Goal: Task Accomplishment & Management: Use online tool/utility

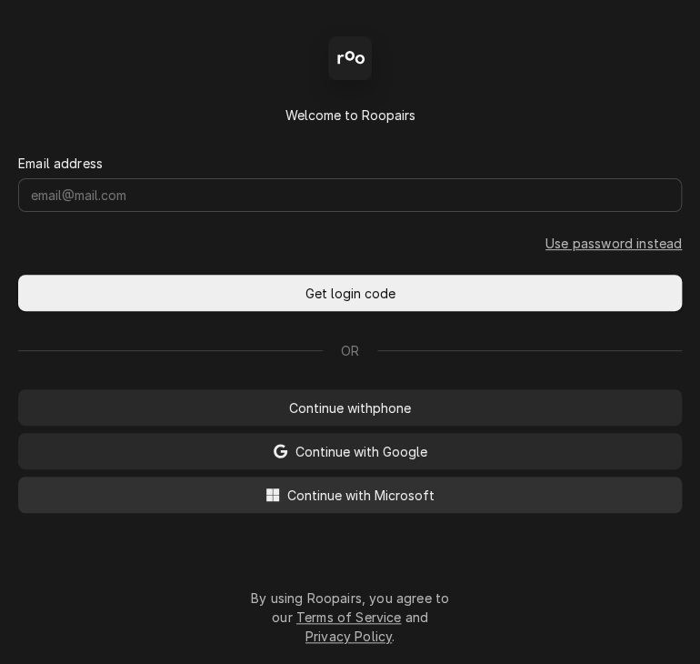
click at [386, 498] on span "Continue with Microsoft" at bounding box center [361, 495] width 155 height 19
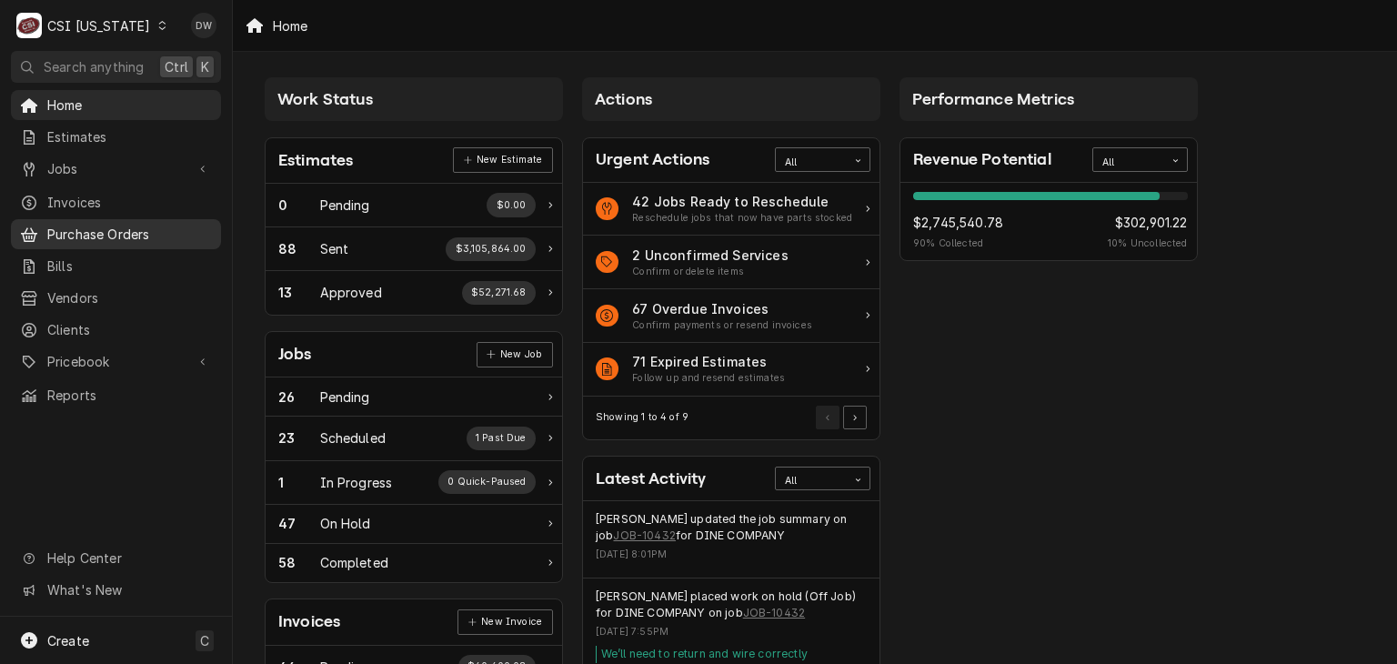
click at [154, 225] on span "Purchase Orders" at bounding box center [129, 234] width 165 height 19
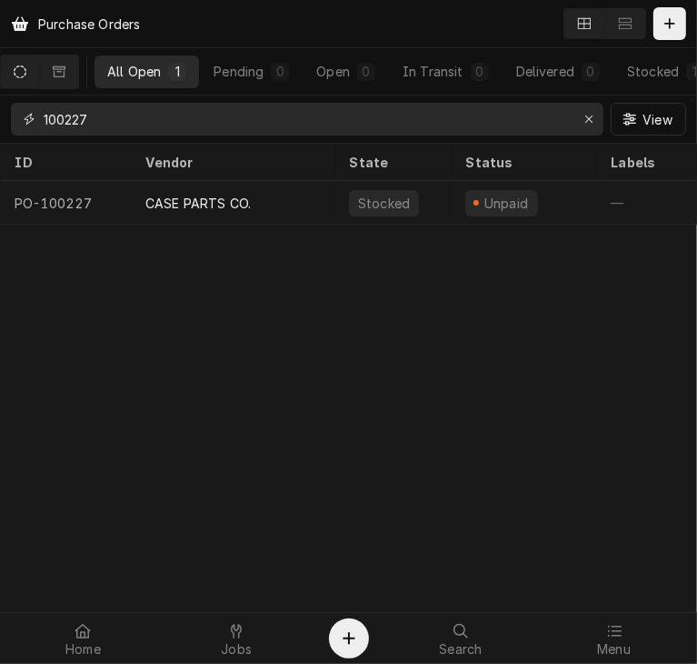
drag, startPoint x: 106, startPoint y: 124, endPoint x: -1, endPoint y: 150, distance: 110.5
click at [0, 150] on html "Purchase Orders All Open 1 Pending 0 Open 0 In Transit 0 Delivered 0 Stocked 1 …" at bounding box center [348, 332] width 697 height 664
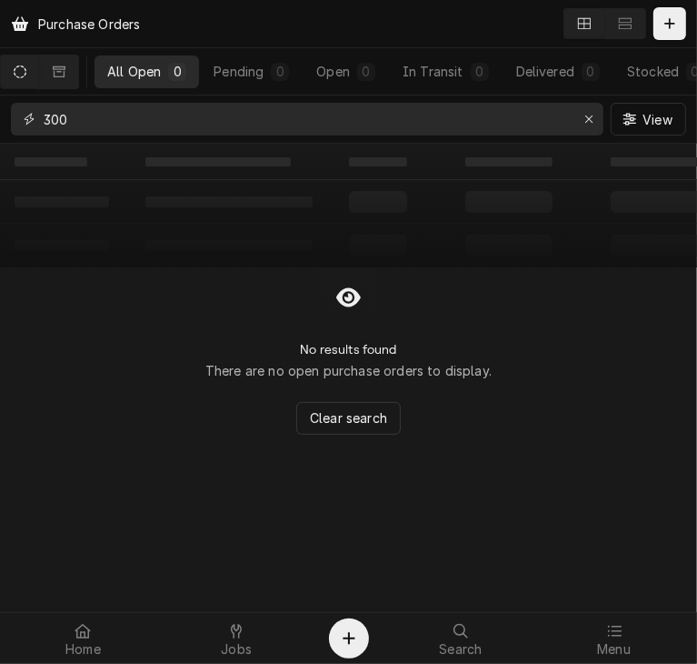
click at [364, 118] on input "300" at bounding box center [307, 119] width 526 height 33
type input "300565"
click at [65, 76] on icon "Dynamic Content Wrapper" at bounding box center [59, 70] width 13 height 11
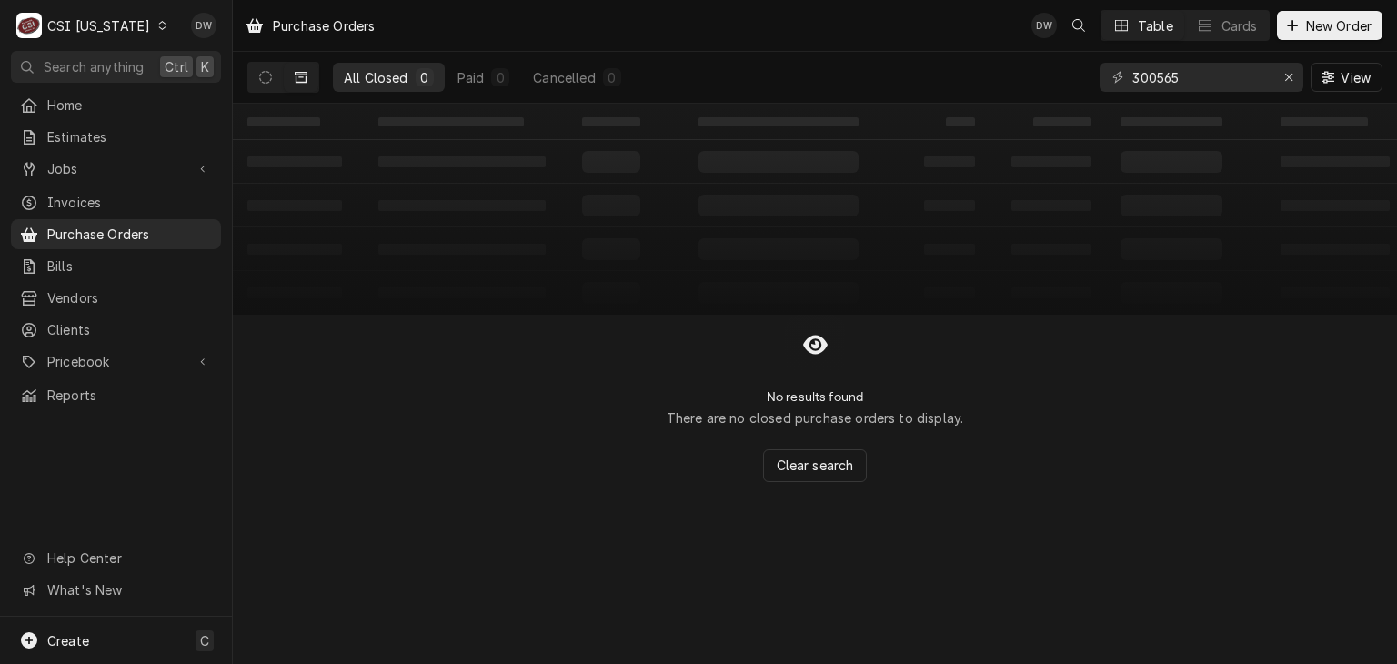
click at [155, 29] on div "Dynamic Content Wrapper" at bounding box center [161, 25] width 13 height 13
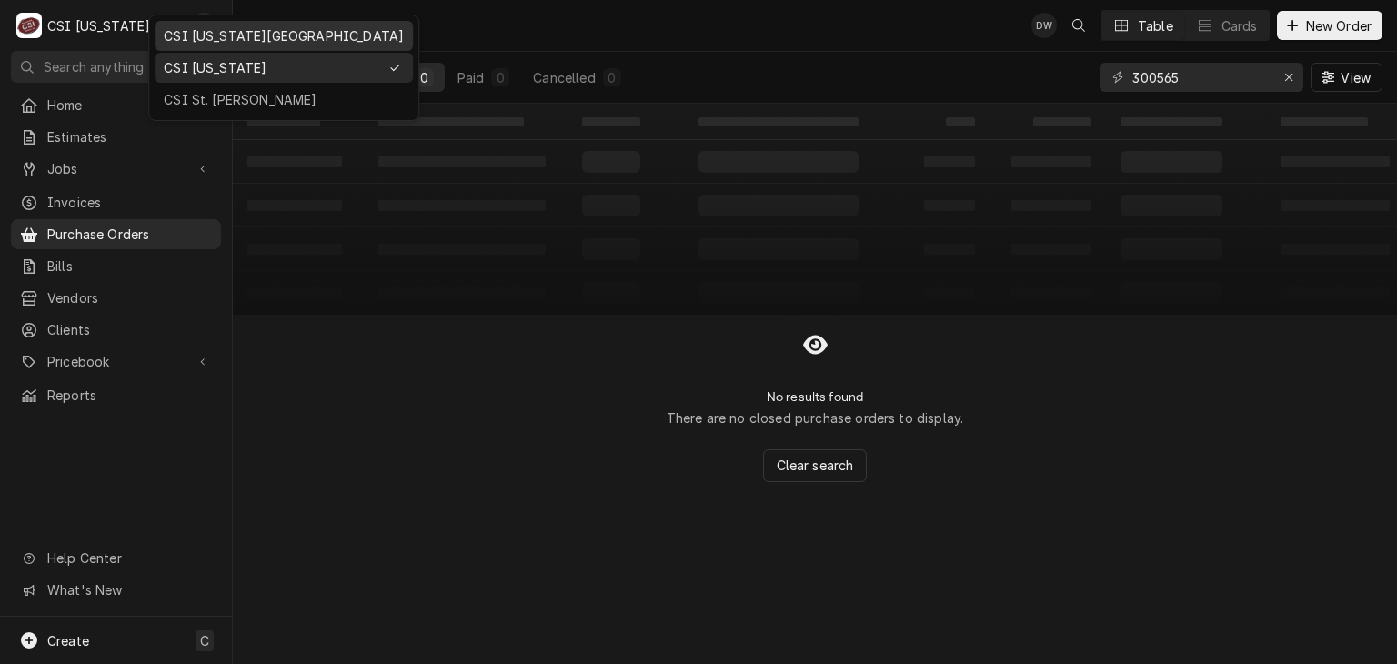
click at [195, 28] on div "CSI Kansas City" at bounding box center [284, 35] width 240 height 19
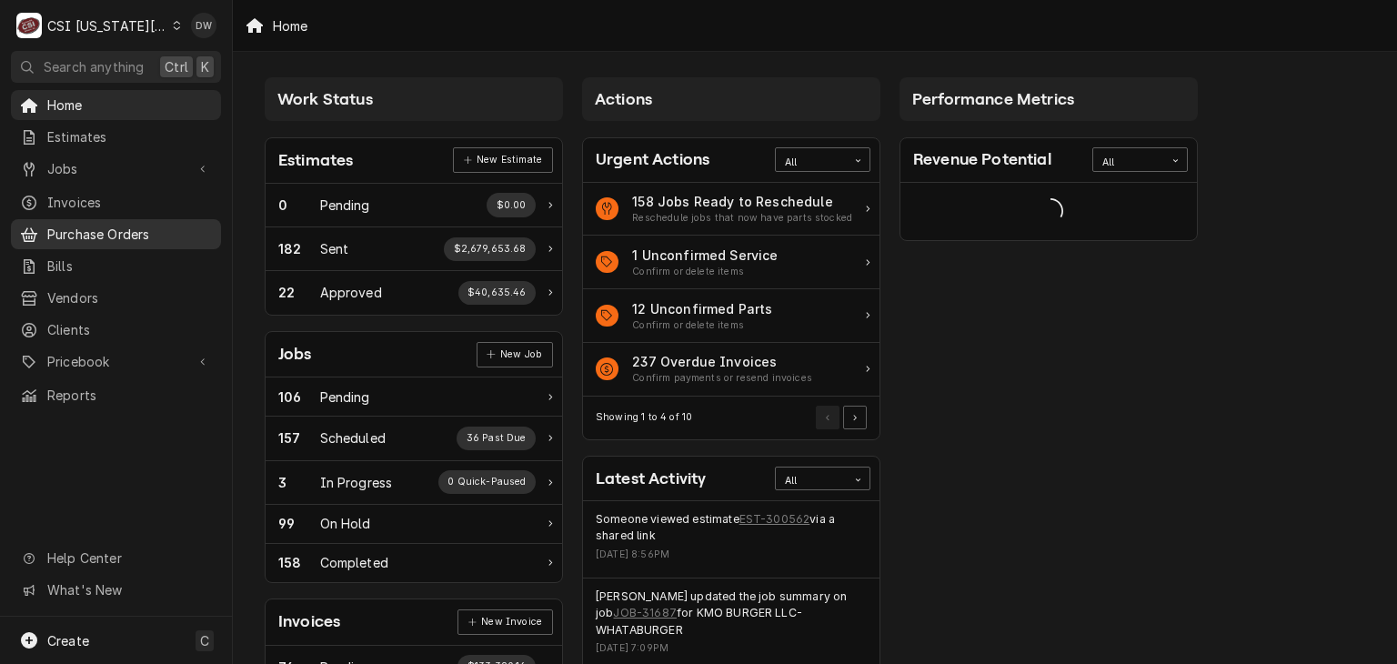
click at [81, 234] on span "Purchase Orders" at bounding box center [129, 234] width 165 height 19
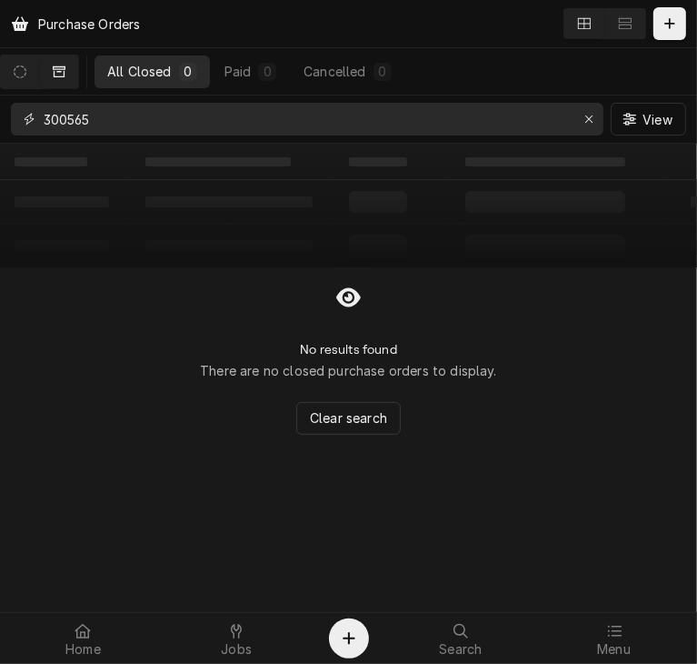
click at [128, 115] on input "300565" at bounding box center [307, 119] width 526 height 33
click at [25, 68] on icon "Dynamic Content Wrapper" at bounding box center [20, 71] width 13 height 13
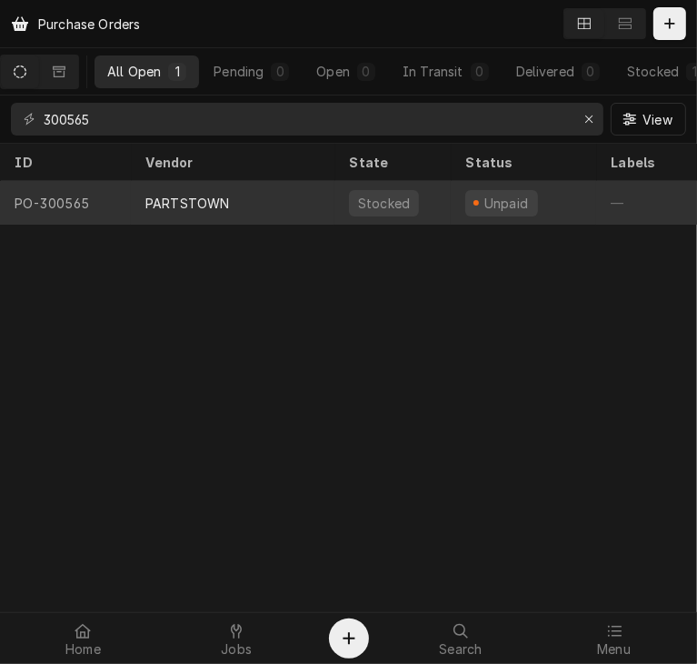
click at [165, 197] on div "PARTSTOWN" at bounding box center [187, 203] width 84 height 19
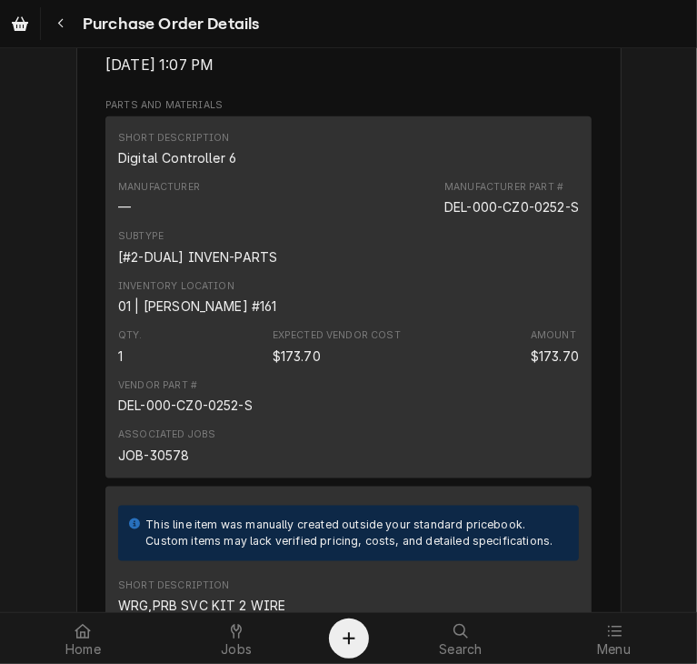
scroll to position [1175, 0]
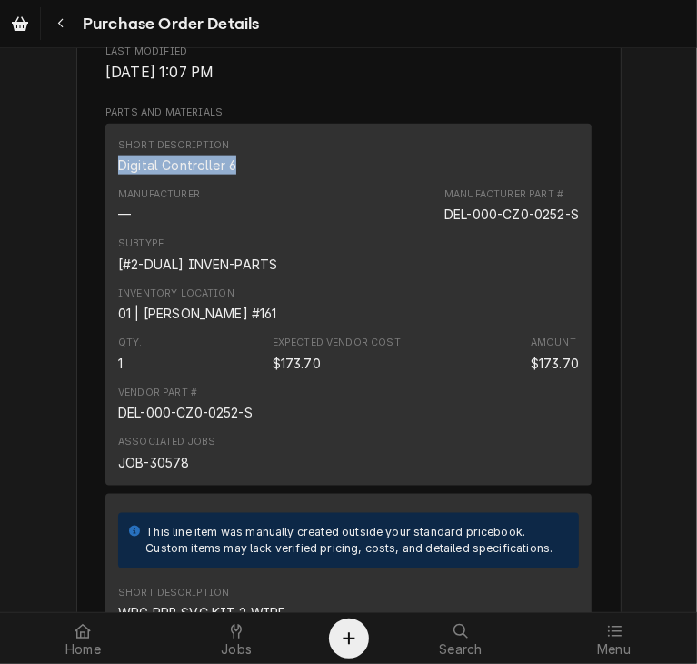
drag, startPoint x: 239, startPoint y: 227, endPoint x: 109, endPoint y: 232, distance: 130.1
click at [109, 232] on div "Short Description Digital Controller 6 Manufacturer — Manufacturer Part # DEL-0…" at bounding box center [348, 305] width 486 height 362
copy div "Digital Controller 6"
click at [62, 24] on icon "Navigate back" at bounding box center [61, 23] width 8 height 13
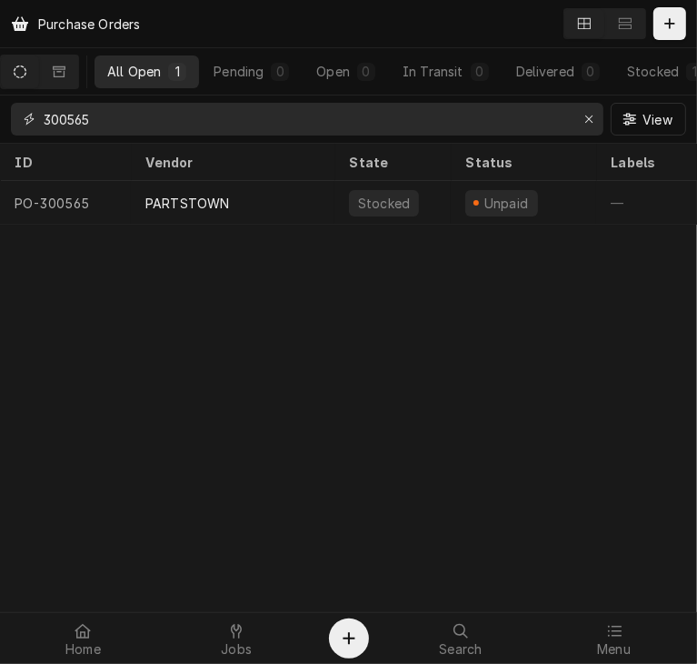
click at [105, 115] on input "300565" at bounding box center [307, 119] width 526 height 33
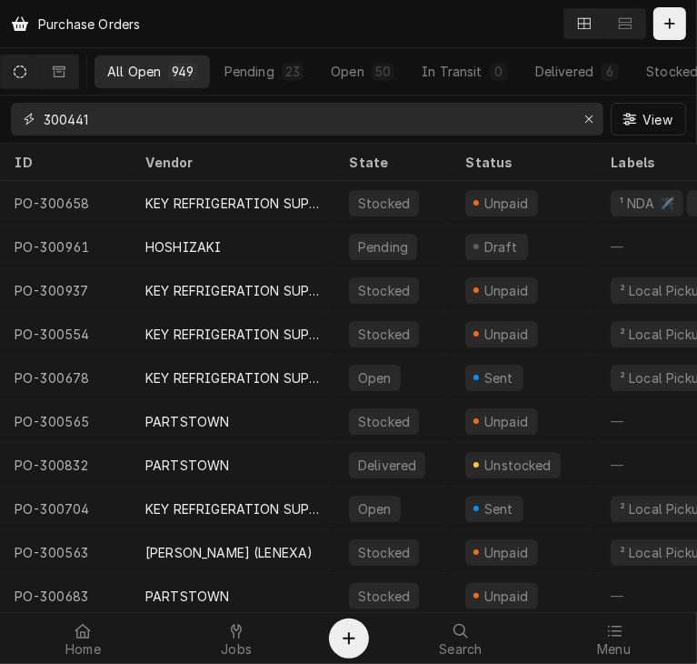
type input "300441"
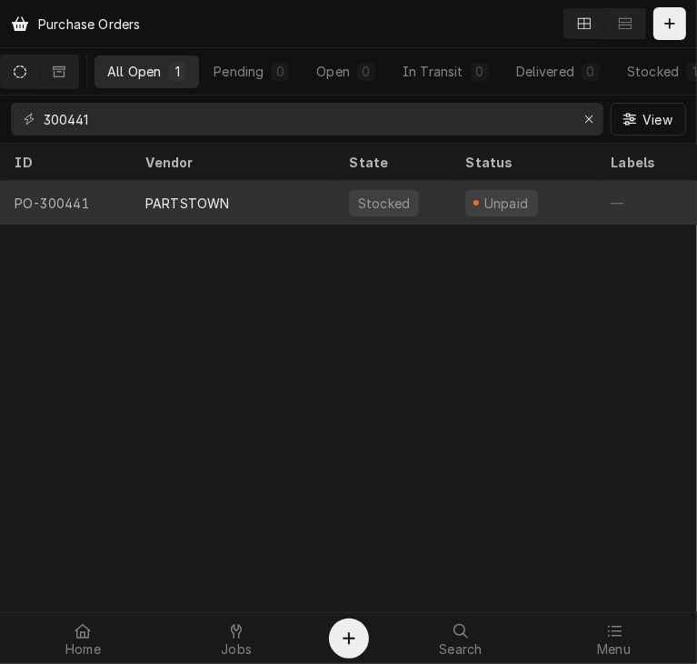
click at [158, 194] on div "PARTSTOWN" at bounding box center [187, 203] width 84 height 19
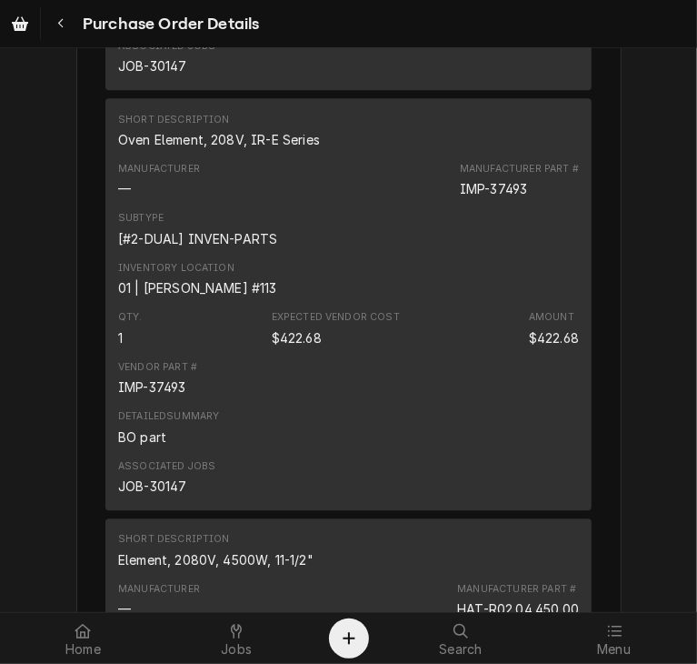
scroll to position [2368, 0]
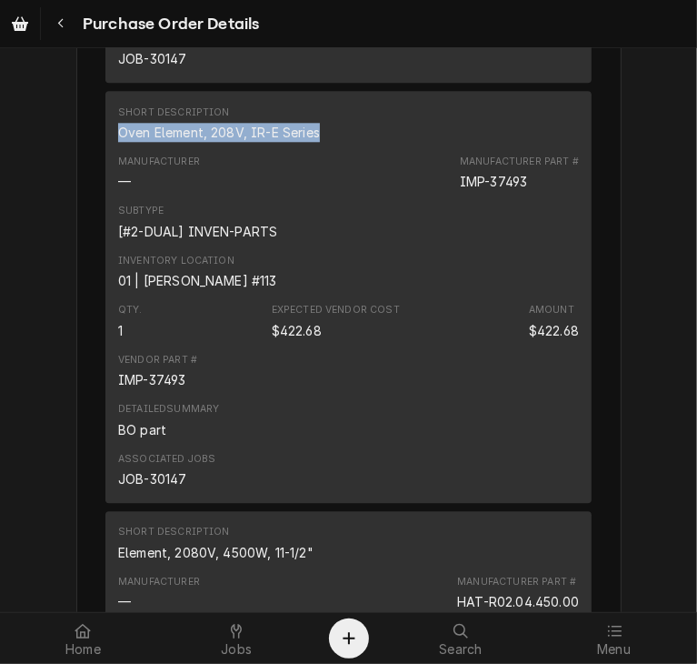
drag, startPoint x: 314, startPoint y: 193, endPoint x: 105, endPoint y: 192, distance: 208.2
click at [105, 192] on div "Short Description Oven Element, 208V, IR-E Series Manufacturer — Manufacturer P…" at bounding box center [348, 297] width 486 height 412
copy div "Oven Element, 208V, IR-E Series"
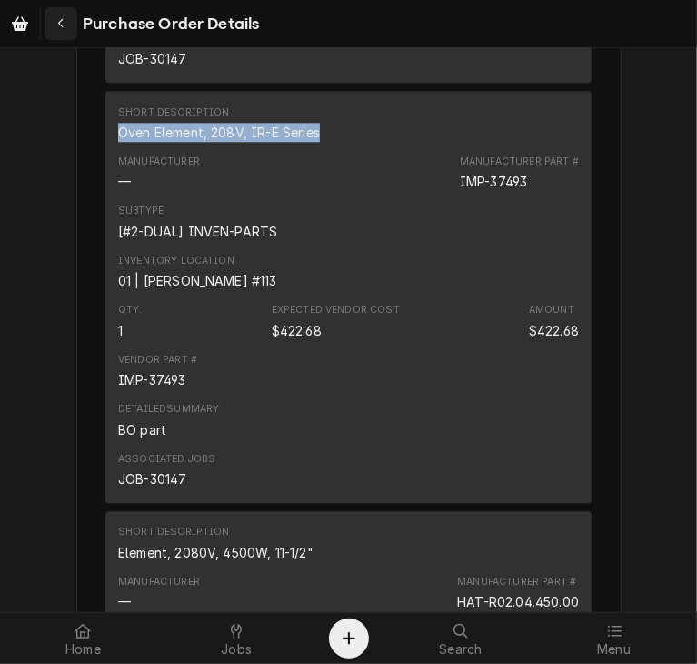
click at [62, 23] on icon "Navigate back" at bounding box center [61, 23] width 8 height 13
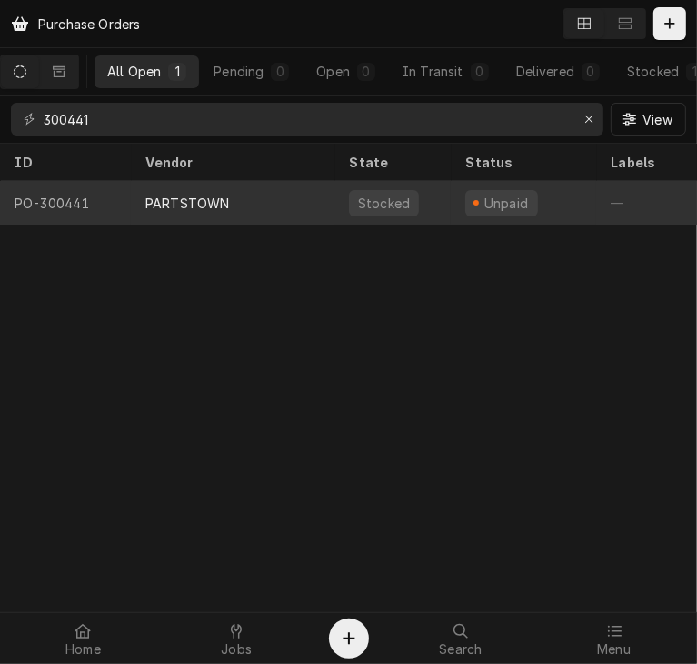
click at [194, 189] on div "PARTSTOWN" at bounding box center [233, 203] width 204 height 44
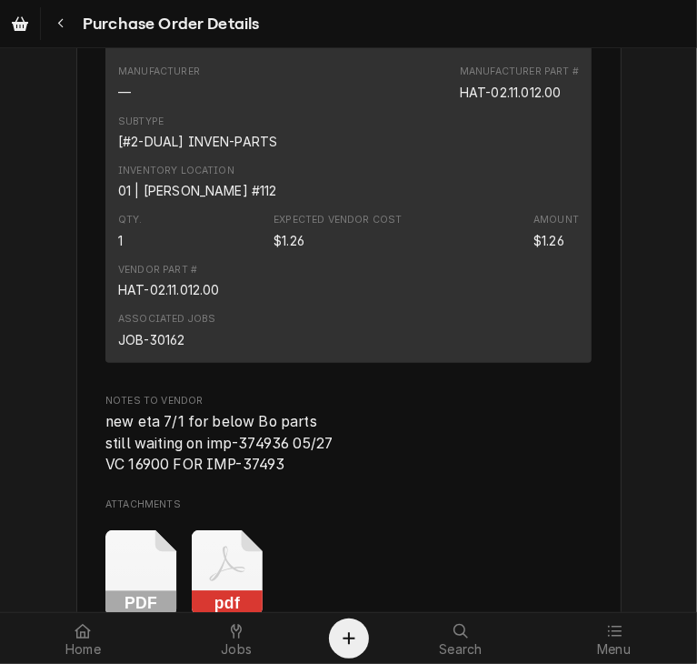
scroll to position [3524, 0]
